Goal: Task Accomplishment & Management: Use online tool/utility

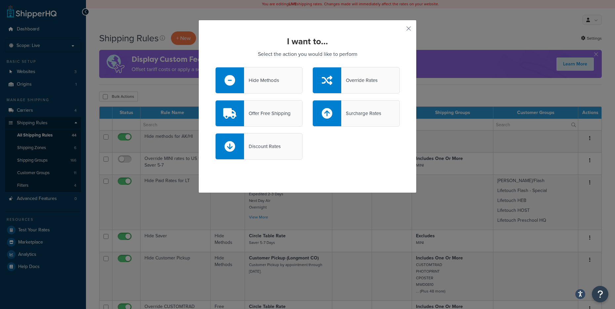
click at [342, 77] on div "Override Rates" at bounding box center [359, 80] width 36 height 9
click at [0, 0] on input "Override Rates" at bounding box center [0, 0] width 0 height 0
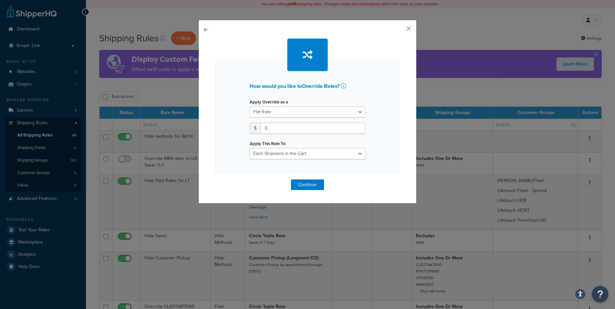
click at [215, 180] on button "button" at bounding box center [215, 180] width 0 height 0
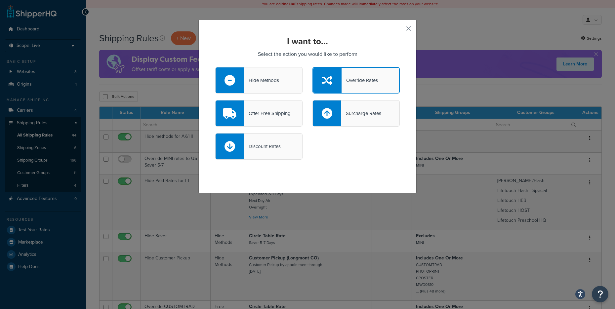
click at [344, 114] on div "Surcharge Rates" at bounding box center [361, 113] width 40 height 9
click at [0, 0] on input "Surcharge Rates" at bounding box center [0, 0] width 0 height 0
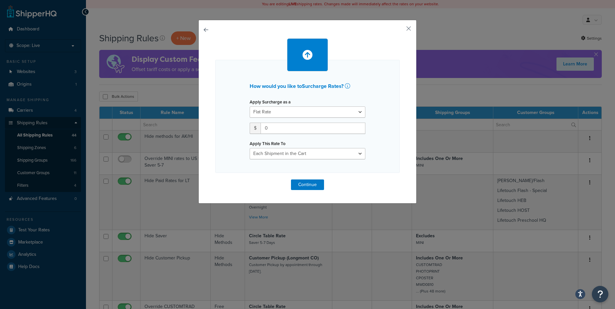
click at [215, 180] on button "button" at bounding box center [215, 180] width 0 height 0
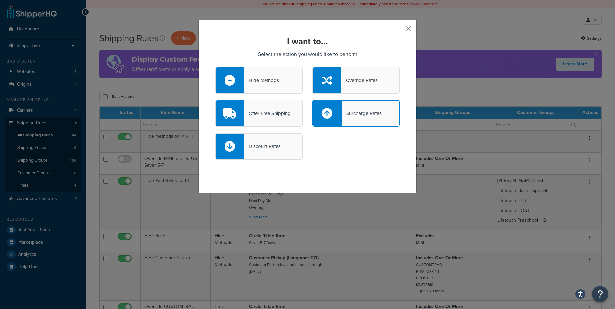
click at [354, 76] on div "Override Rates" at bounding box center [359, 80] width 36 height 9
click at [0, 0] on input "Override Rates" at bounding box center [0, 0] width 0 height 0
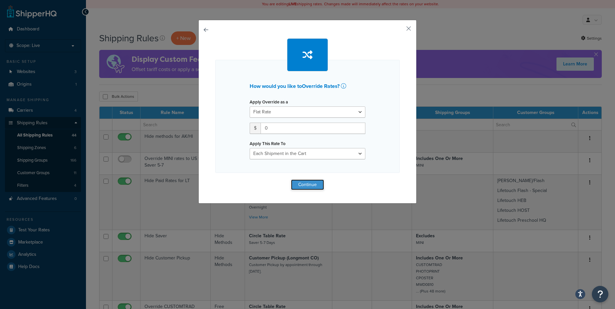
click at [311, 183] on button "Continue" at bounding box center [307, 185] width 33 height 11
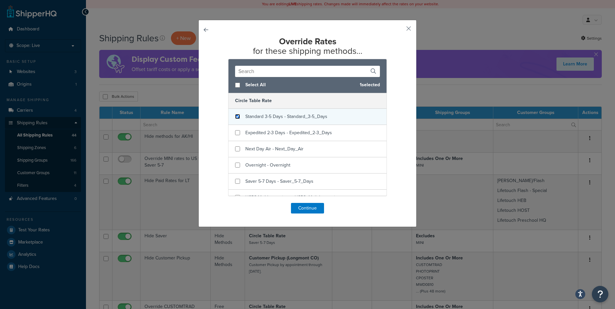
click at [236, 115] on input "checkbox" at bounding box center [237, 116] width 5 height 5
checkbox input "true"
click at [315, 208] on button "Continue" at bounding box center [307, 208] width 33 height 11
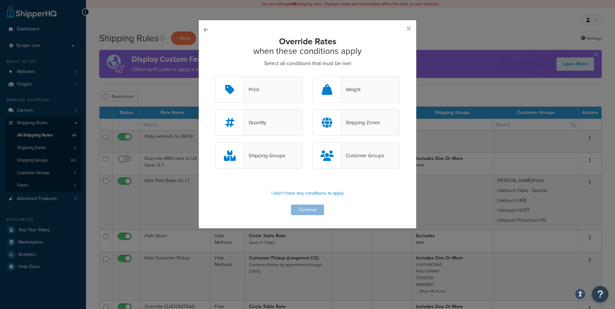
click at [266, 157] on div "Shipping Groups" at bounding box center [264, 155] width 41 height 9
click at [0, 0] on input "Shipping Groups" at bounding box center [0, 0] width 0 height 0
click at [358, 157] on div "Customer Groups" at bounding box center [362, 155] width 43 height 9
click at [0, 0] on input "Customer Groups" at bounding box center [0, 0] width 0 height 0
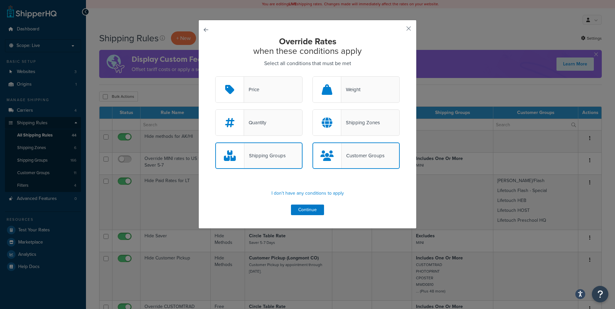
click at [273, 89] on div "Price" at bounding box center [258, 89] width 87 height 26
click at [0, 0] on input "Price" at bounding box center [0, 0] width 0 height 0
click at [306, 210] on button "Continue" at bounding box center [307, 210] width 33 height 11
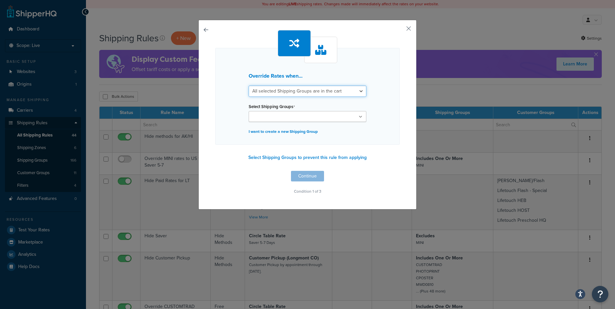
click at [347, 91] on select "All selected Shipping Groups are in the cart Any selected Shipping Groups are i…" at bounding box center [308, 91] width 118 height 11
select select "any"
click at [249, 86] on select "All selected Shipping Groups are in the cart Any selected Shipping Groups are i…" at bounding box center [308, 91] width 118 height 11
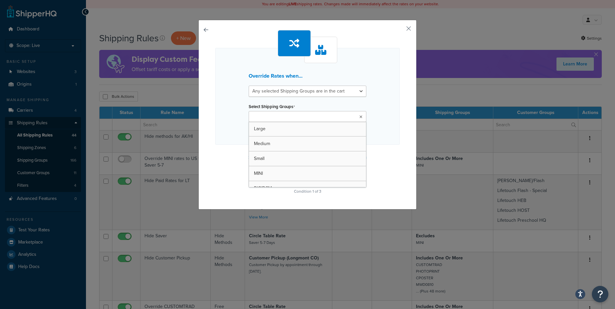
click at [282, 118] on input "Select Shipping Groups" at bounding box center [280, 116] width 59 height 7
click at [272, 119] on icon at bounding box center [273, 117] width 3 height 4
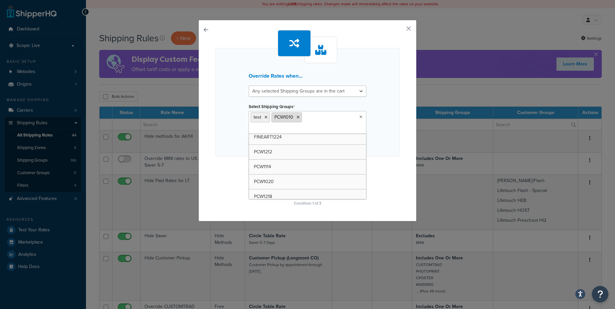
click at [297, 117] on icon at bounding box center [298, 117] width 3 height 4
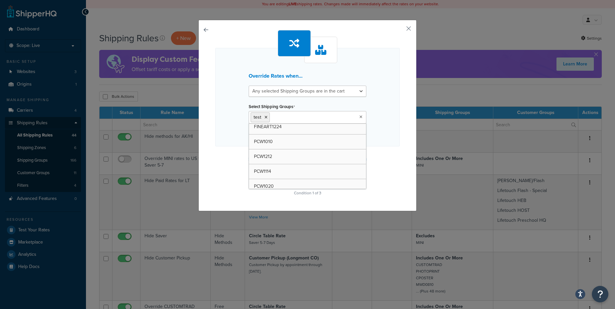
scroll to position [1612, 0]
click at [398, 139] on div "Override Rates when... All selected Shipping Groups are in the cart Any selecte…" at bounding box center [308, 116] width 218 height 192
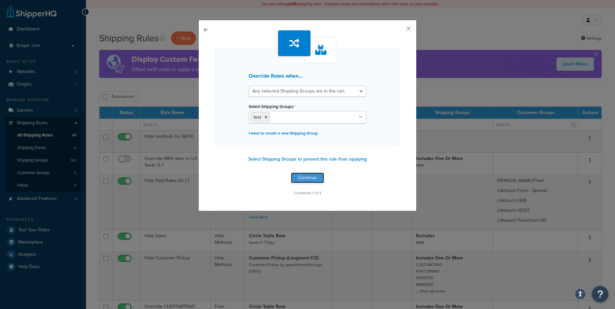
click at [299, 175] on button "Continue" at bounding box center [307, 178] width 33 height 11
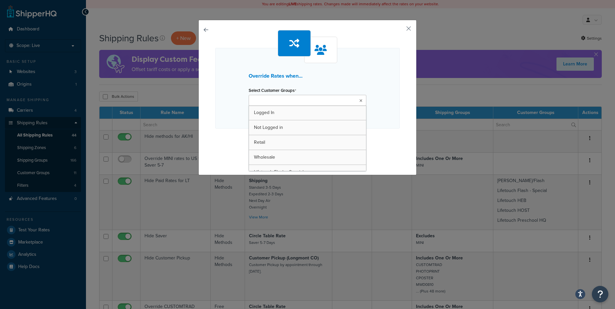
click at [280, 101] on input "Select Customer Groups" at bounding box center [280, 100] width 59 height 7
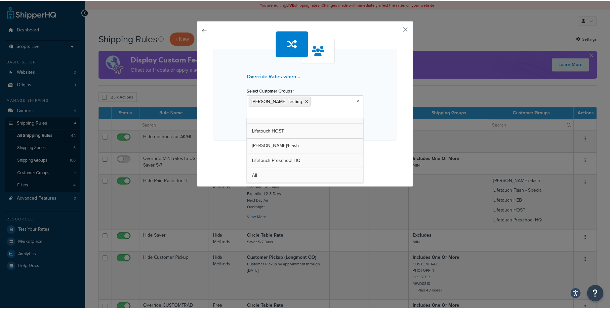
scroll to position [83, 0]
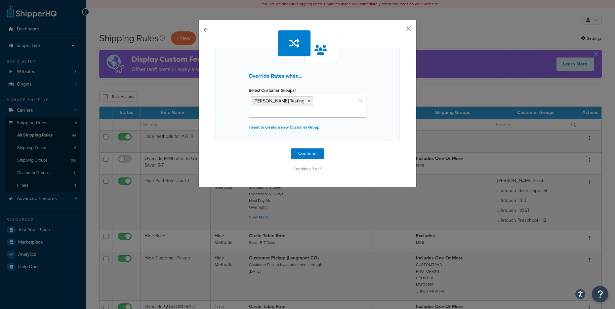
click at [396, 144] on div "Override Rates when... Select Customer Groups [PERSON_NAME] Testing Logged In N…" at bounding box center [307, 102] width 185 height 144
click at [305, 149] on button "Continue" at bounding box center [307, 154] width 33 height 11
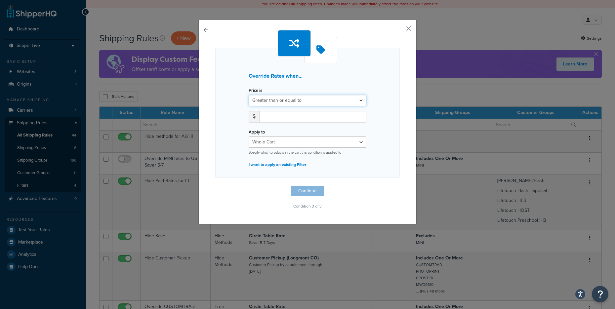
click at [360, 98] on select "Greater than or equal to Between or equal to Less than or equal to" at bounding box center [308, 100] width 118 height 11
click at [383, 132] on div "Override Rates when... Price is Greater than or equal to Between or equal to Le…" at bounding box center [307, 113] width 185 height 130
click at [359, 142] on select "Whole Cart Everything in Shipping Group Everything at Origin Each Item within S…" at bounding box center [308, 142] width 118 height 11
click at [296, 118] on input "number" at bounding box center [313, 116] width 107 height 11
click at [400, 30] on button "button" at bounding box center [399, 31] width 2 height 2
